Goal: Navigation & Orientation: Find specific page/section

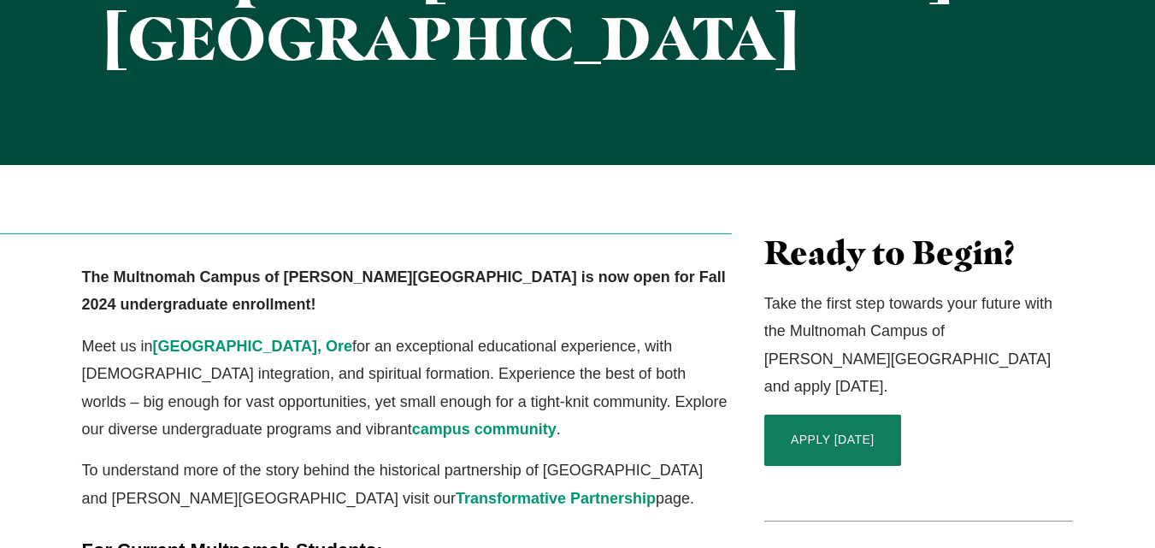
scroll to position [428, 0]
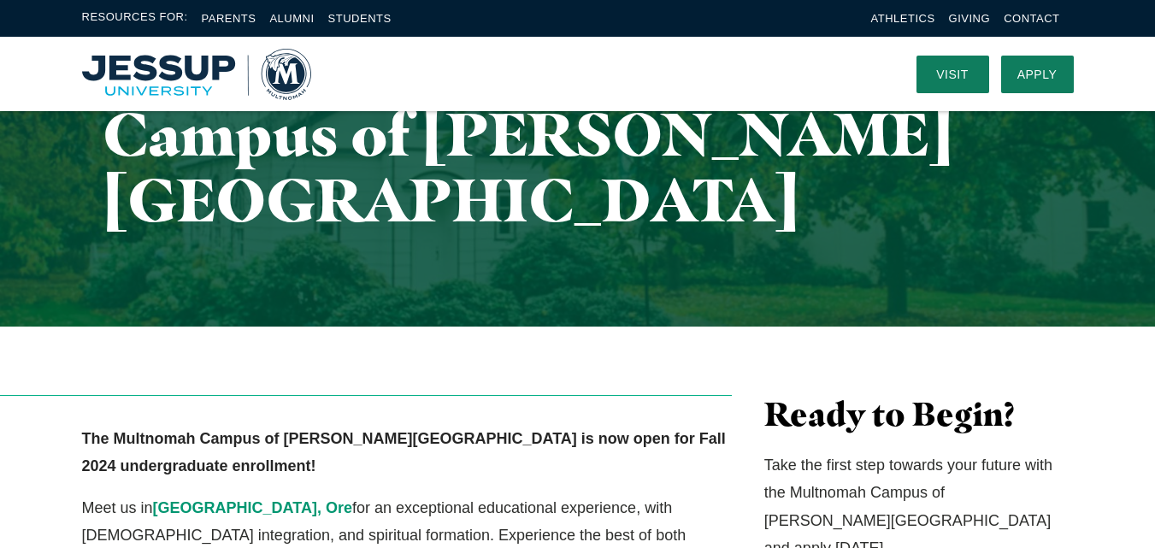
scroll to position [0, 0]
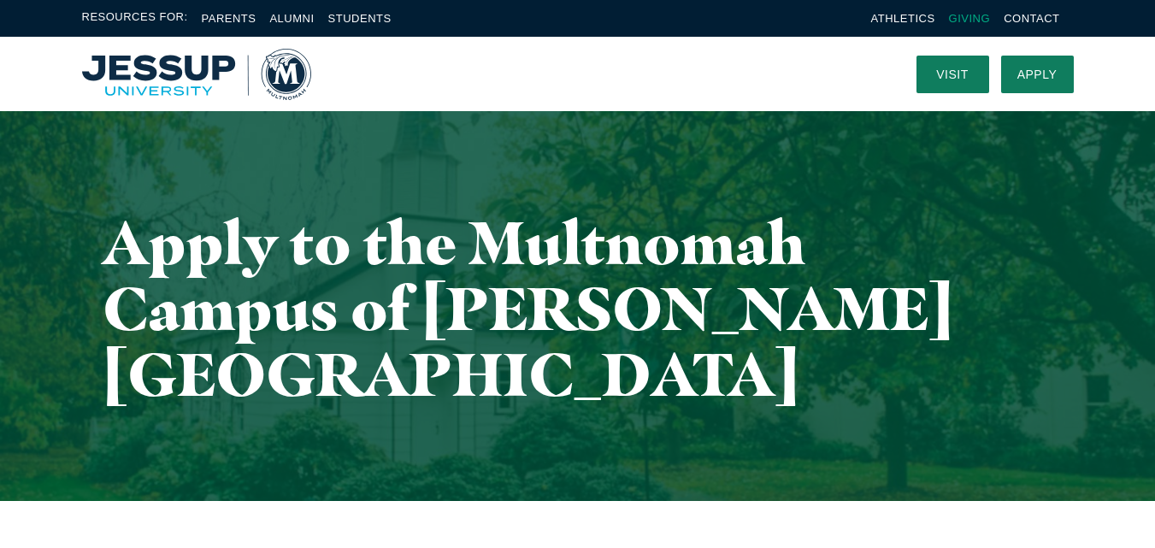
click at [975, 19] on link "Giving" at bounding box center [970, 18] width 42 height 13
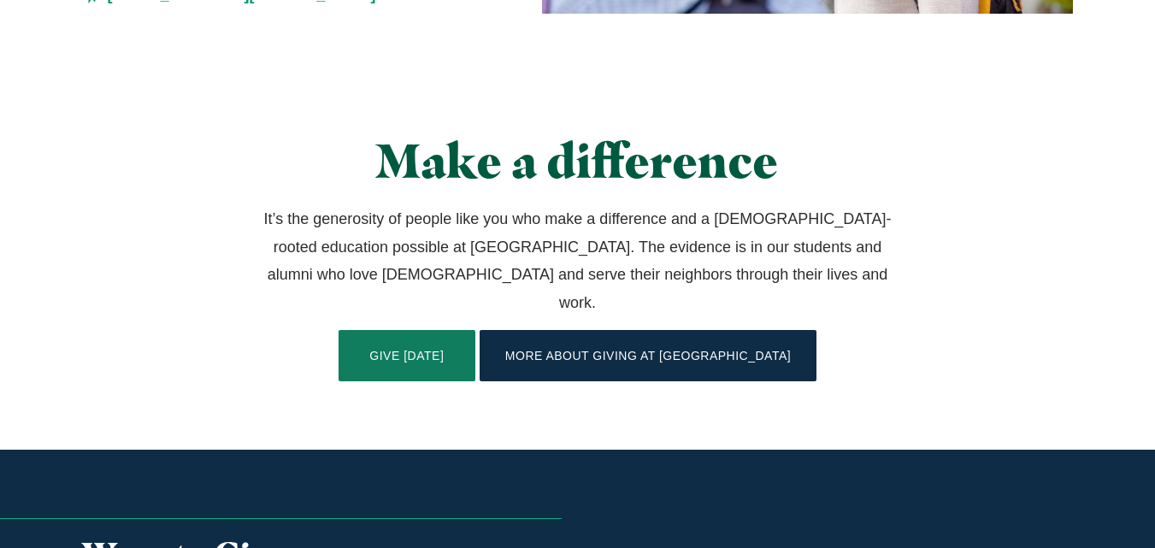
scroll to position [473, 0]
